Goal: Information Seeking & Learning: Learn about a topic

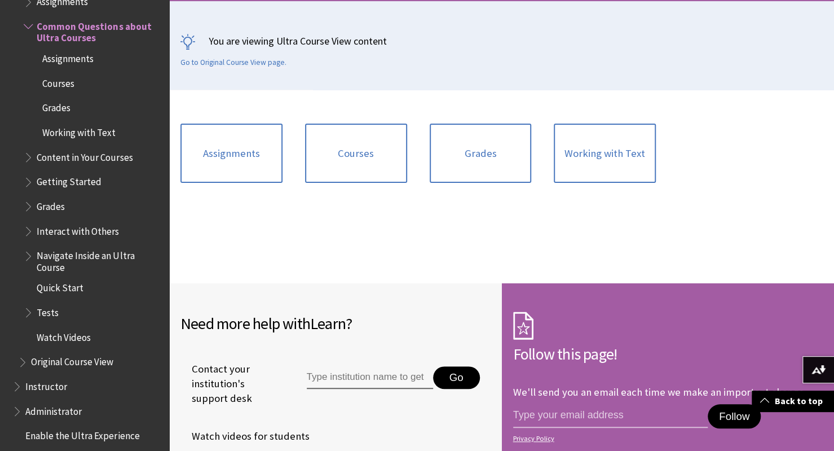
scroll to position [234, 0]
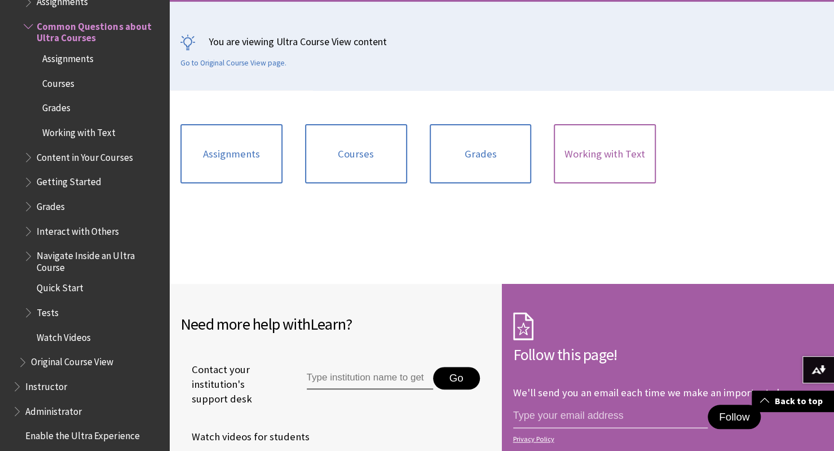
click at [606, 159] on link "Working with Text" at bounding box center [605, 154] width 102 height 60
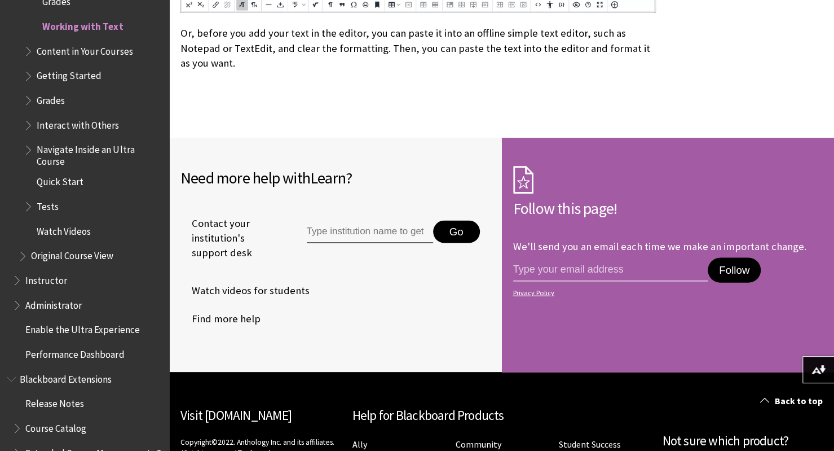
scroll to position [1368, 0]
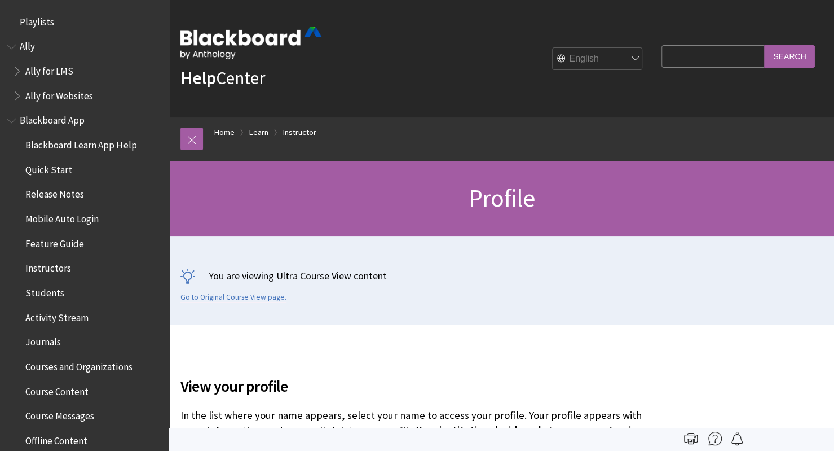
scroll to position [1316, 0]
